Goal: Transaction & Acquisition: Purchase product/service

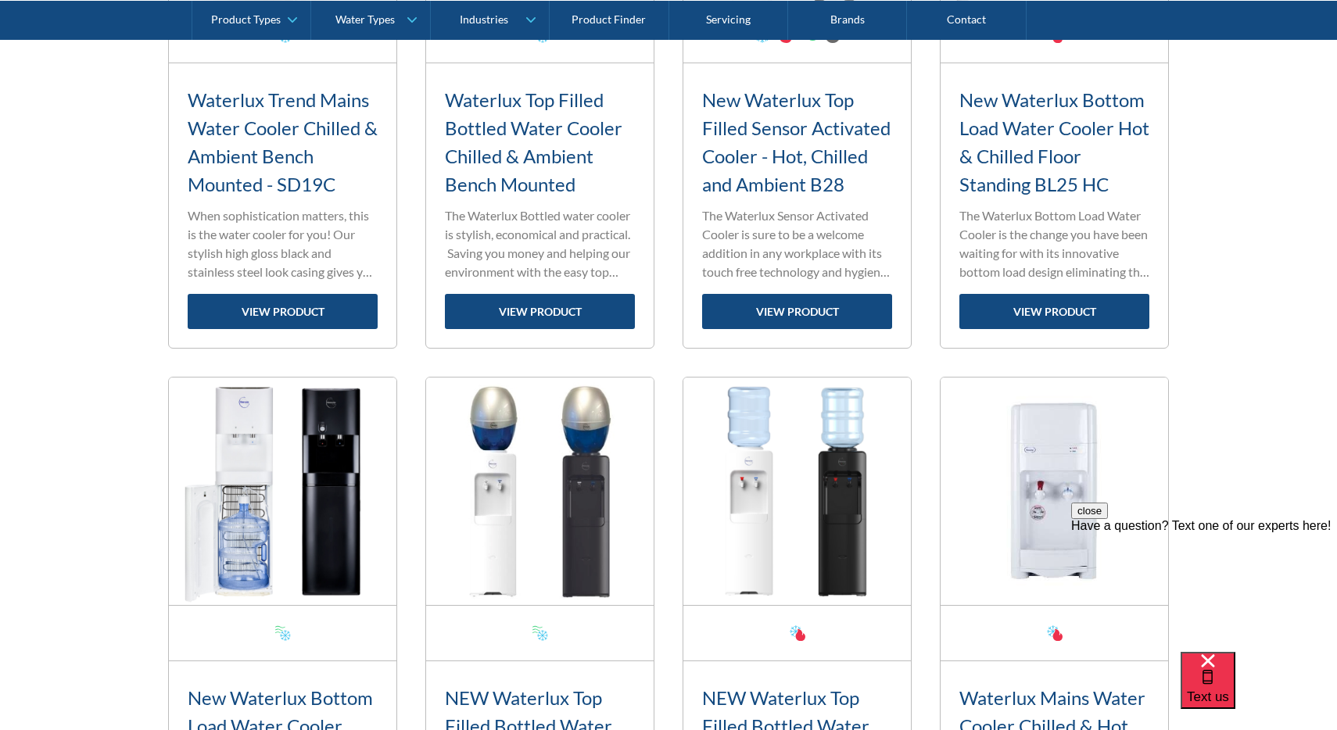
scroll to position [2032, 0]
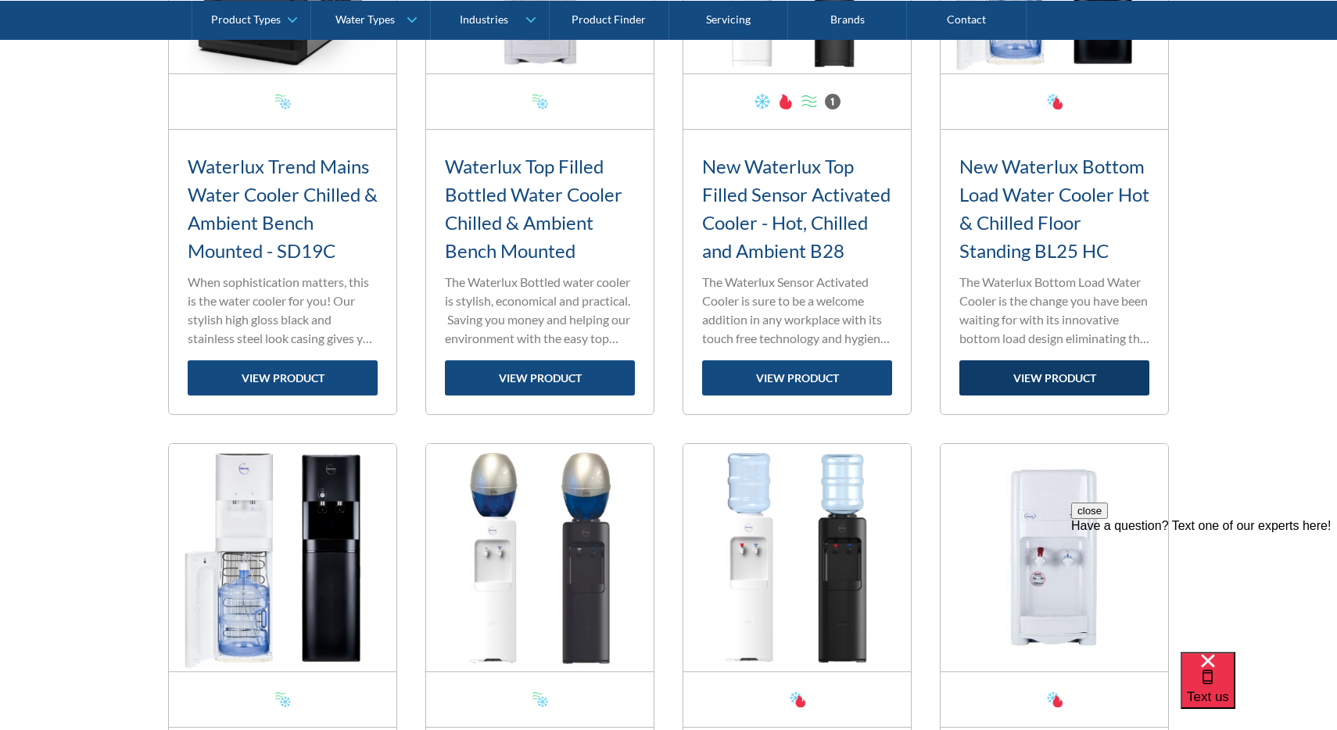
click at [1059, 369] on link "view product" at bounding box center [1054, 377] width 190 height 35
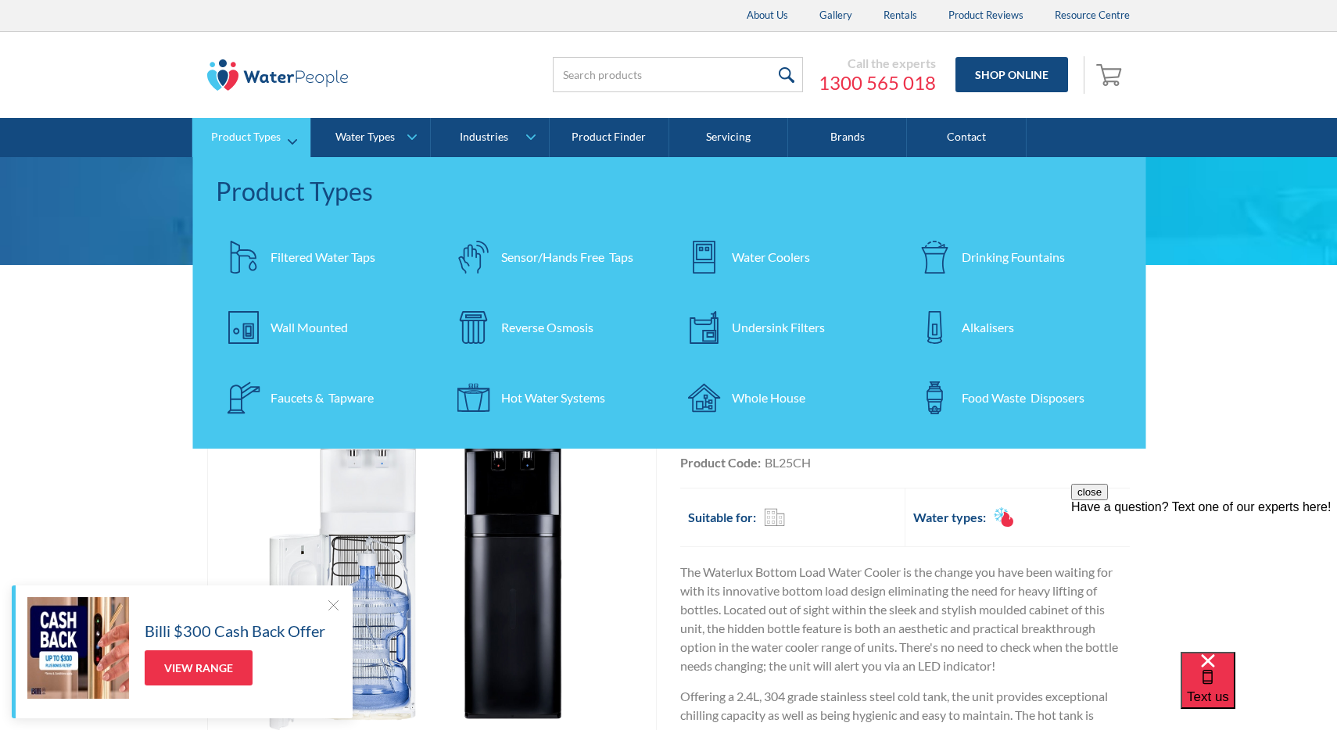
click at [707, 249] on img at bounding box center [704, 257] width 33 height 33
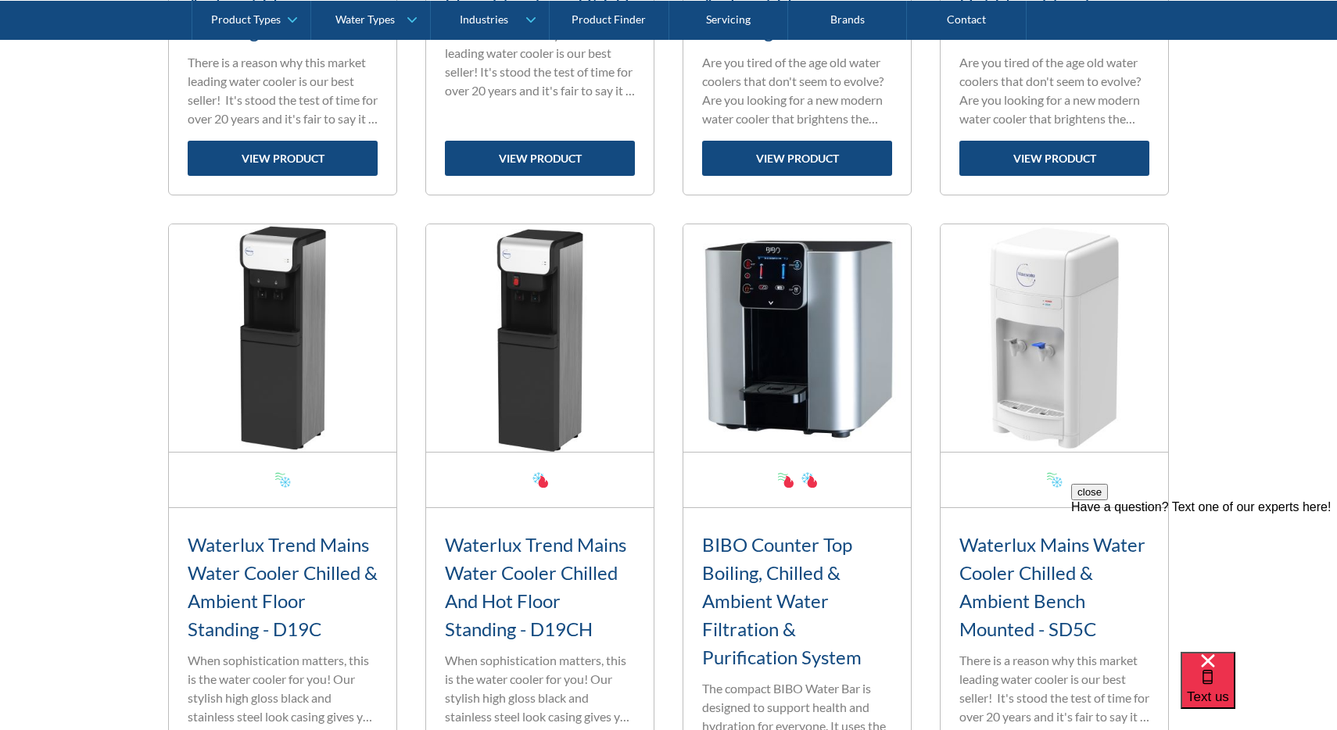
scroll to position [624, 0]
